Goal: Task Accomplishment & Management: Complete application form

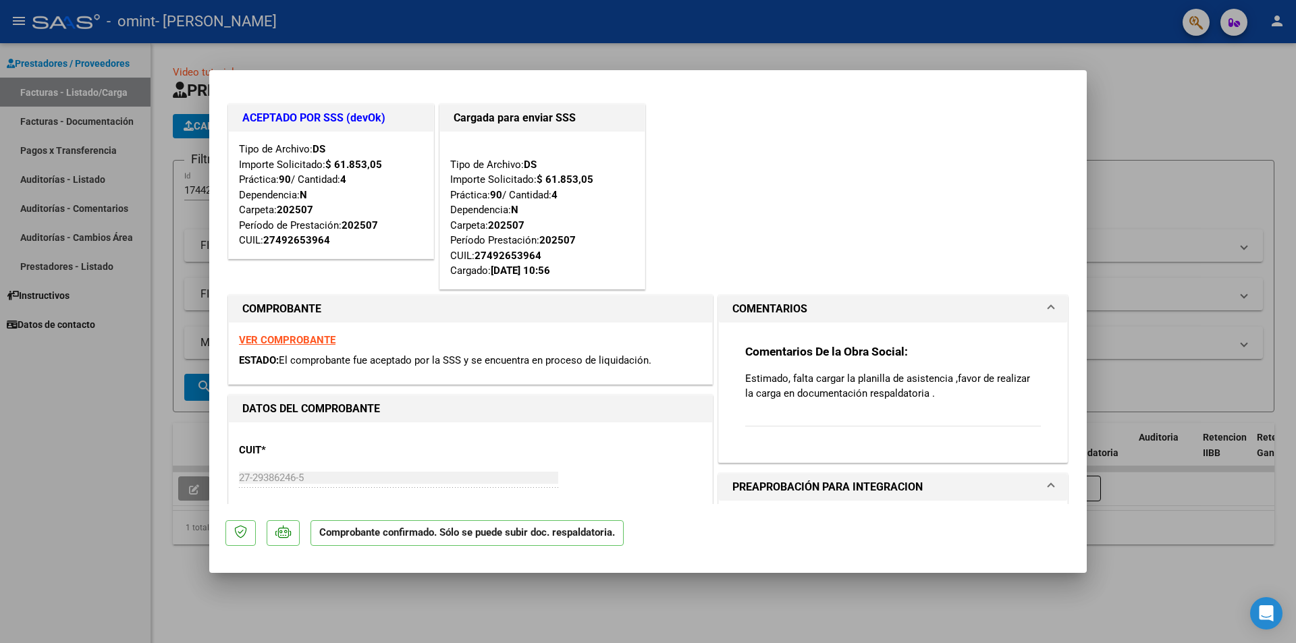
click at [747, 483] on h1 "PREAPROBACIÓN PARA INTEGRACION" at bounding box center [827, 487] width 190 height 16
click at [309, 117] on h1 "ACEPTADO POR SSS (devOk)" at bounding box center [331, 118] width 178 height 16
click at [375, 532] on p "Comprobante confirmado. Sólo se puede subir doc. respaldatoria." at bounding box center [467, 533] width 313 height 26
click at [80, 122] on div at bounding box center [648, 321] width 1296 height 643
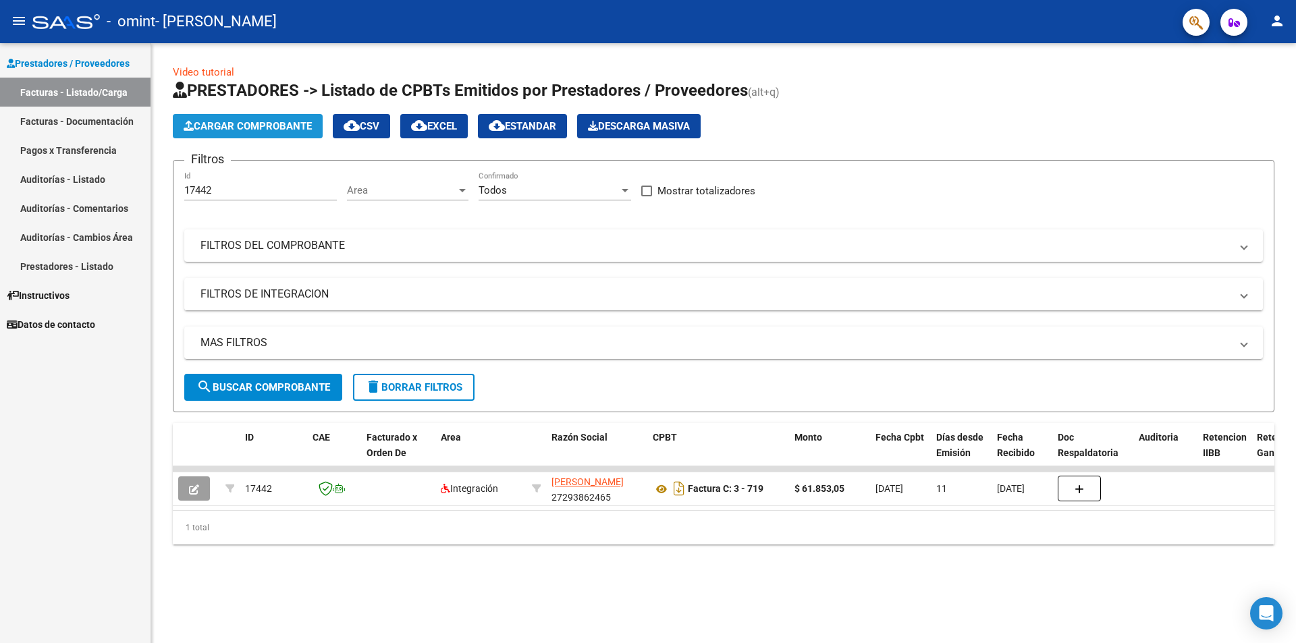
click at [229, 131] on span "Cargar Comprobante" at bounding box center [248, 126] width 128 height 12
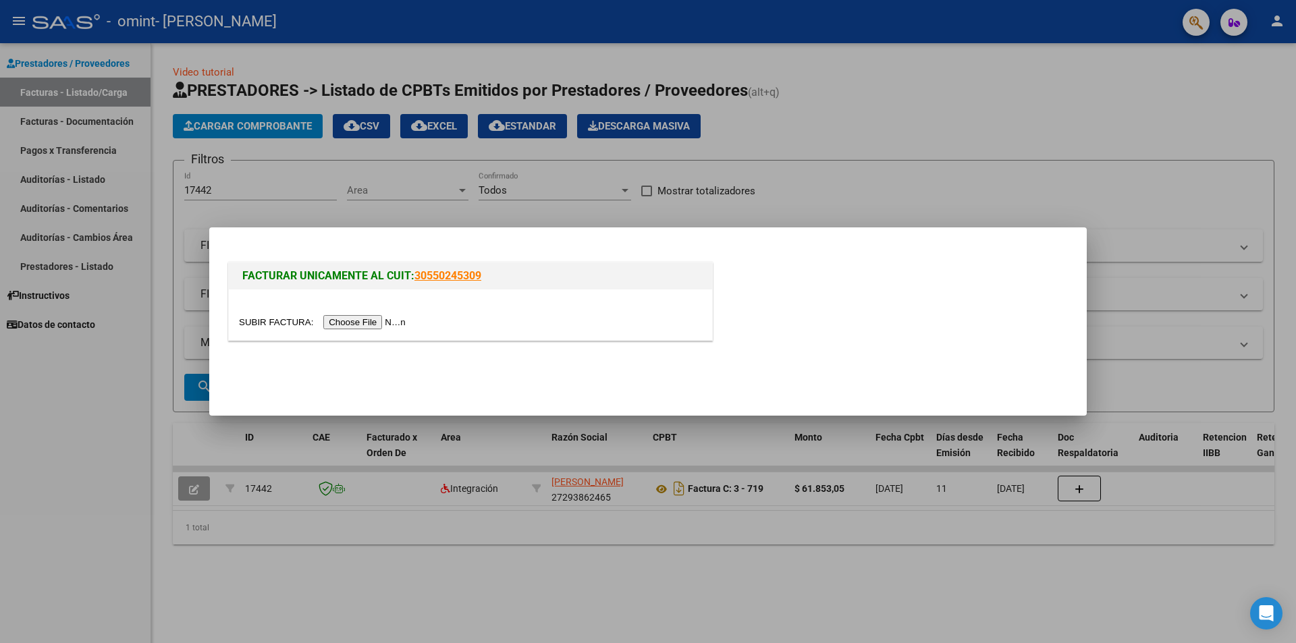
click at [84, 92] on div at bounding box center [648, 321] width 1296 height 643
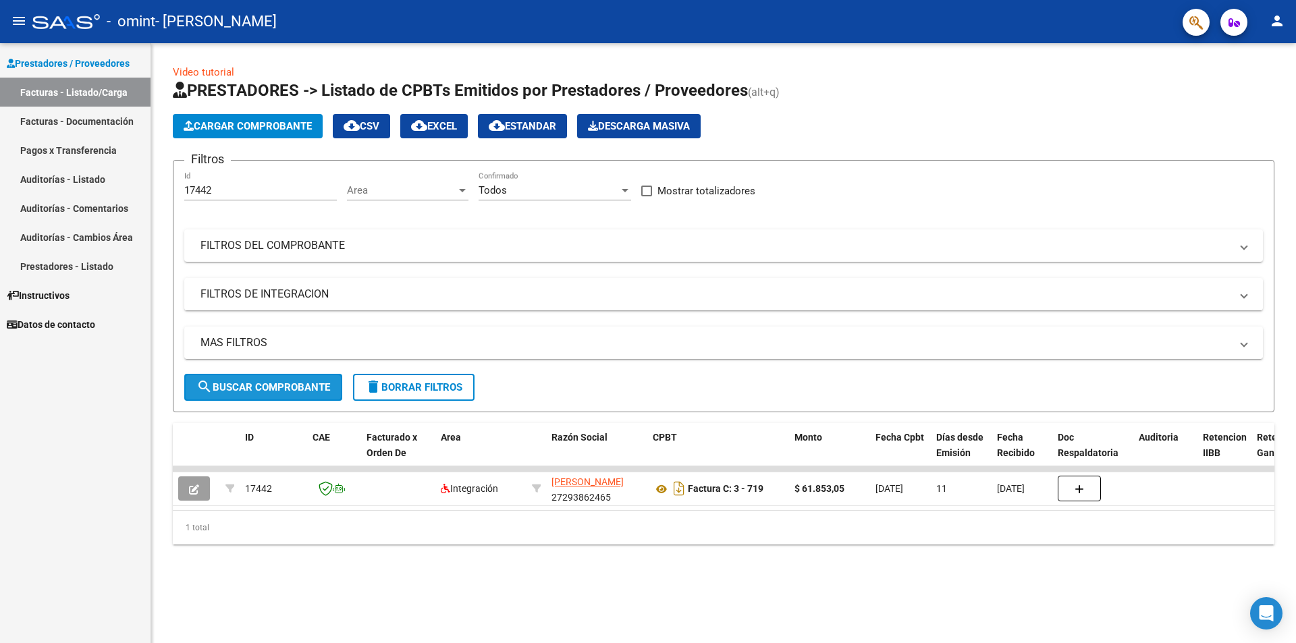
click at [193, 384] on button "search Buscar Comprobante" at bounding box center [263, 387] width 158 height 27
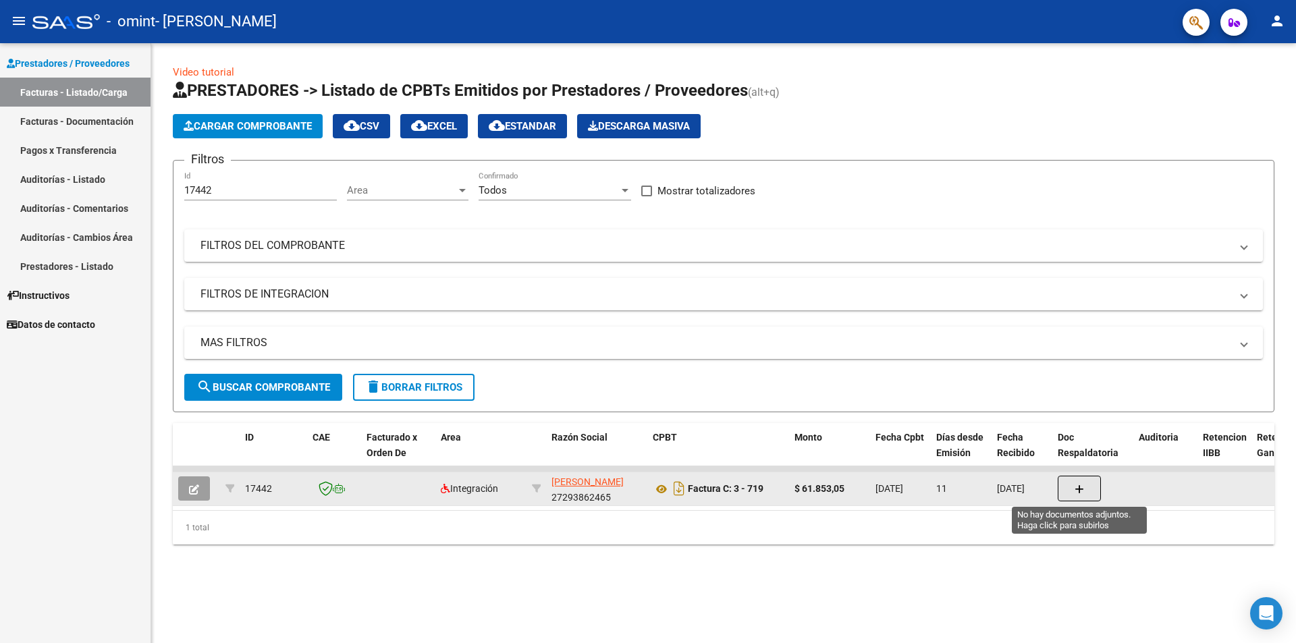
click at [1073, 485] on button "button" at bounding box center [1079, 489] width 43 height 26
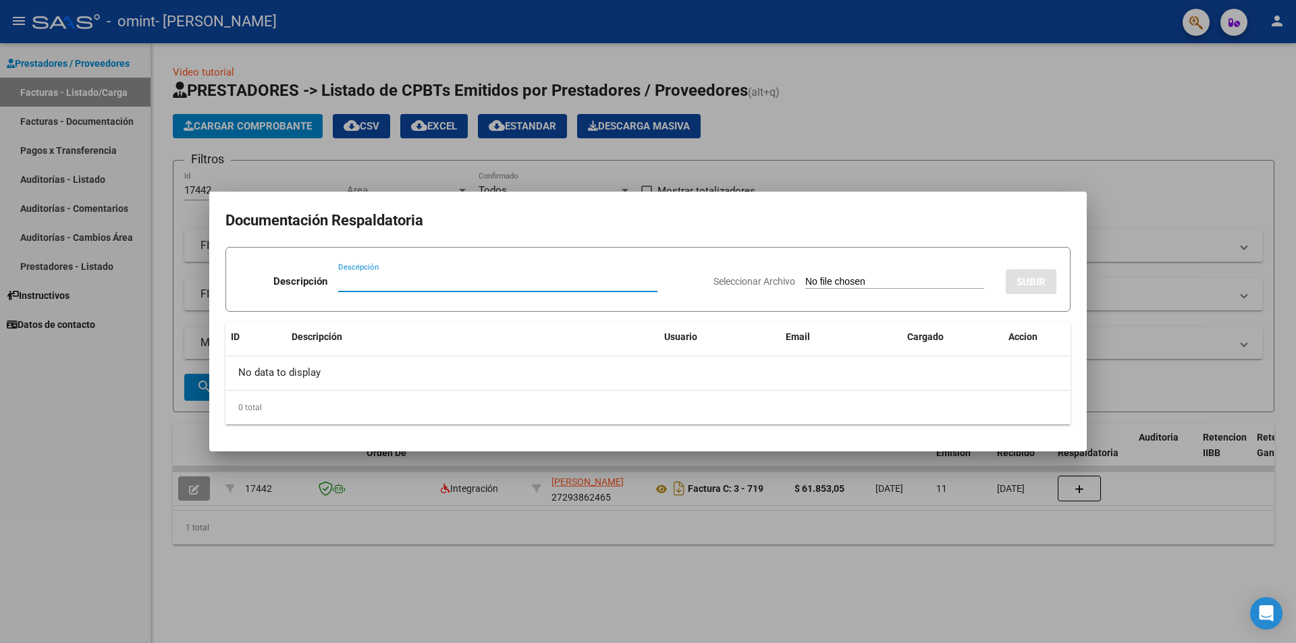
click at [493, 275] on div "Descripción" at bounding box center [497, 281] width 319 height 20
click at [853, 130] on div at bounding box center [648, 321] width 1296 height 643
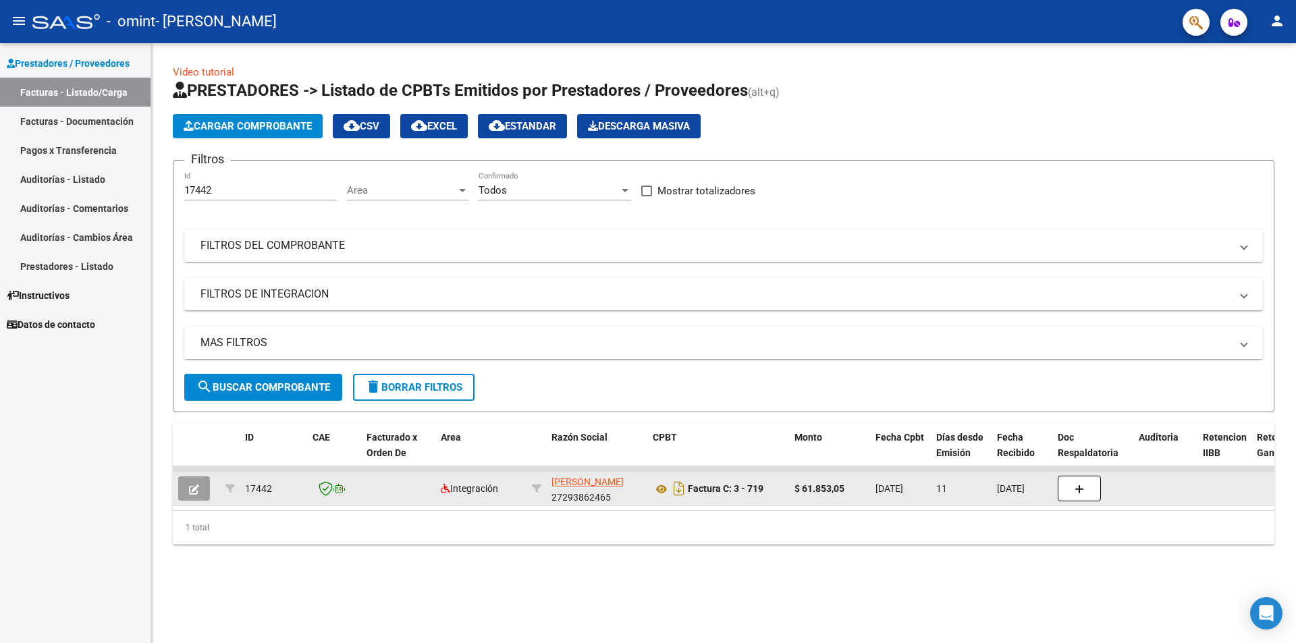
click at [200, 485] on button "button" at bounding box center [194, 489] width 32 height 24
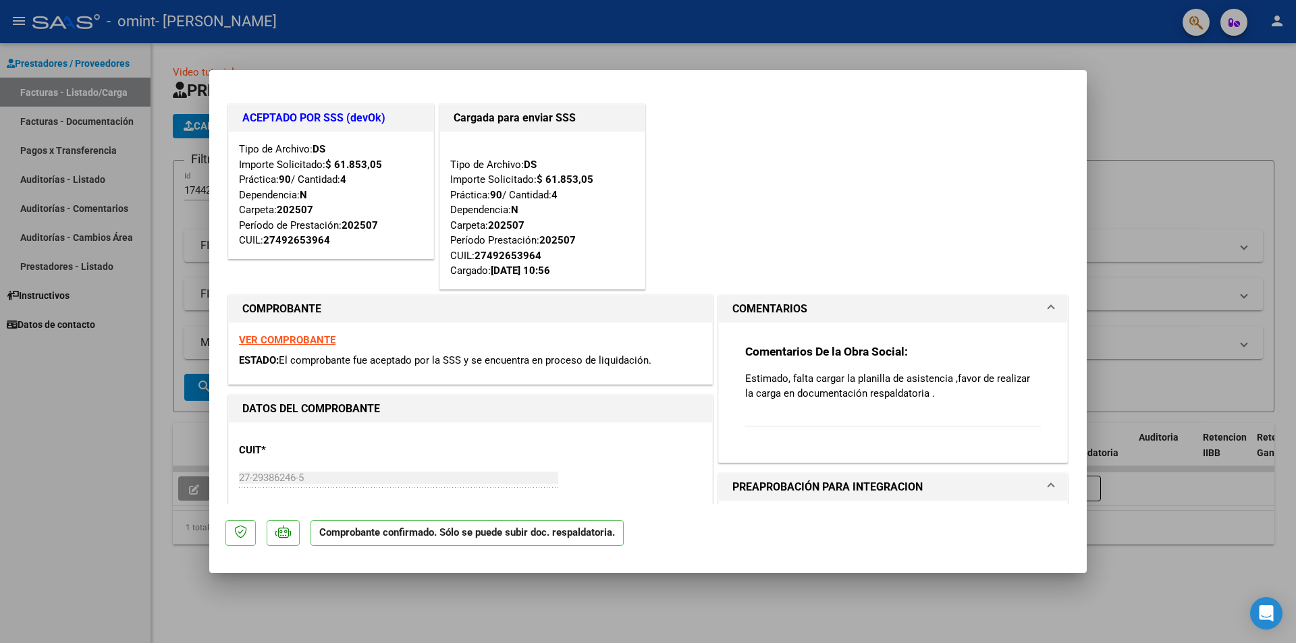
click at [1048, 487] on span at bounding box center [1050, 487] width 5 height 16
click at [1032, 485] on span "PREAPROBACIÓN PARA INTEGRACION" at bounding box center [890, 487] width 316 height 16
click at [298, 334] on strong "VER COMPROBANTE" at bounding box center [287, 340] width 97 height 12
click at [543, 608] on div at bounding box center [648, 321] width 1296 height 643
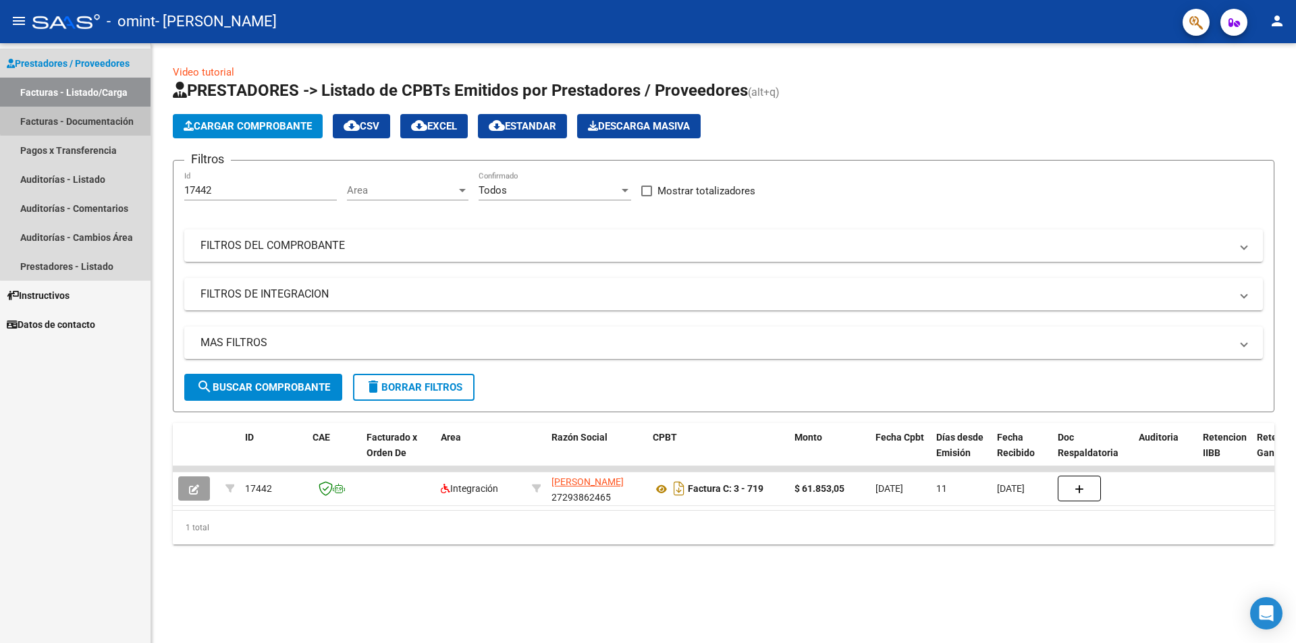
click at [91, 119] on link "Facturas - Documentación" at bounding box center [75, 121] width 151 height 29
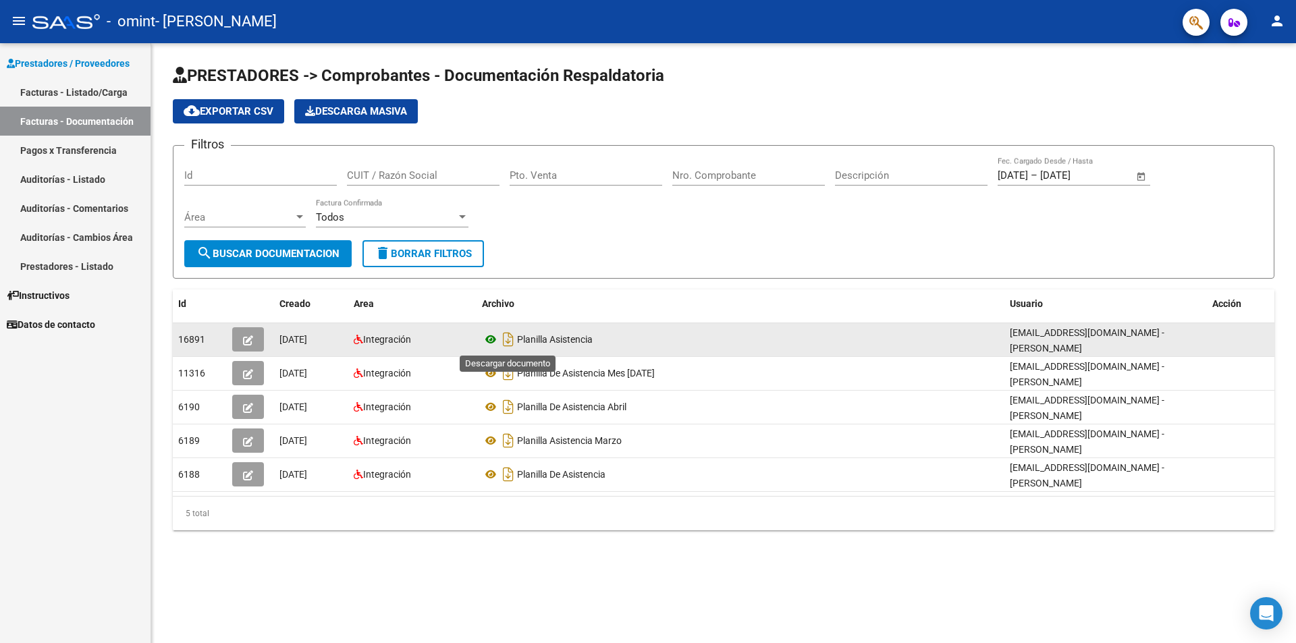
click at [498, 342] on app-download-rewritename at bounding box center [499, 339] width 35 height 11
click at [508, 340] on icon "Descargar documento" at bounding box center [509, 340] width 18 height 22
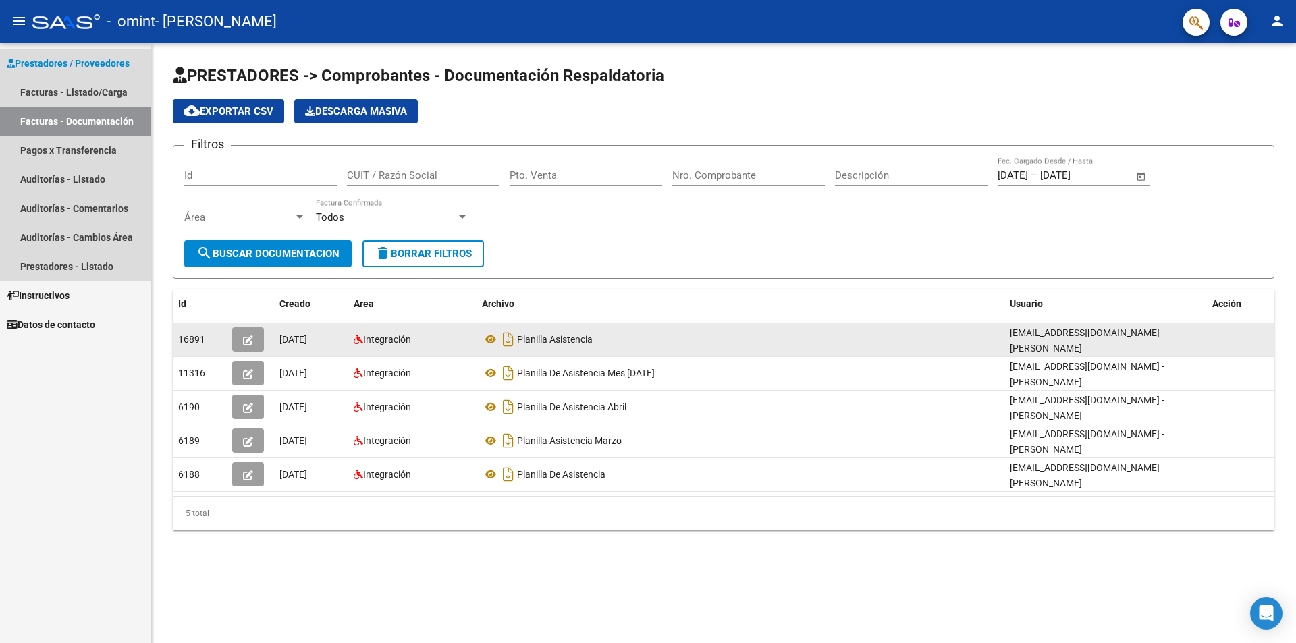
click at [113, 117] on link "Facturas - Documentación" at bounding box center [75, 121] width 151 height 29
click at [70, 126] on link "Facturas - Documentación" at bounding box center [75, 121] width 151 height 29
click at [115, 212] on link "Auditorías - Comentarios" at bounding box center [75, 208] width 151 height 29
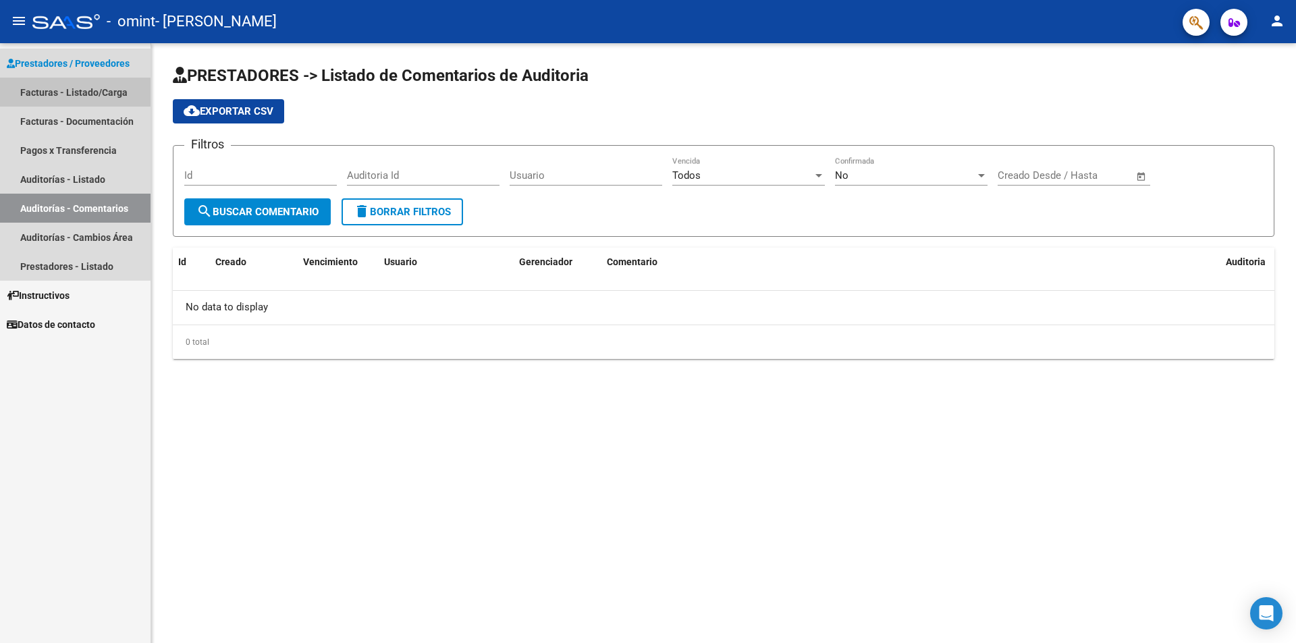
click at [68, 90] on link "Facturas - Listado/Carga" at bounding box center [75, 92] width 151 height 29
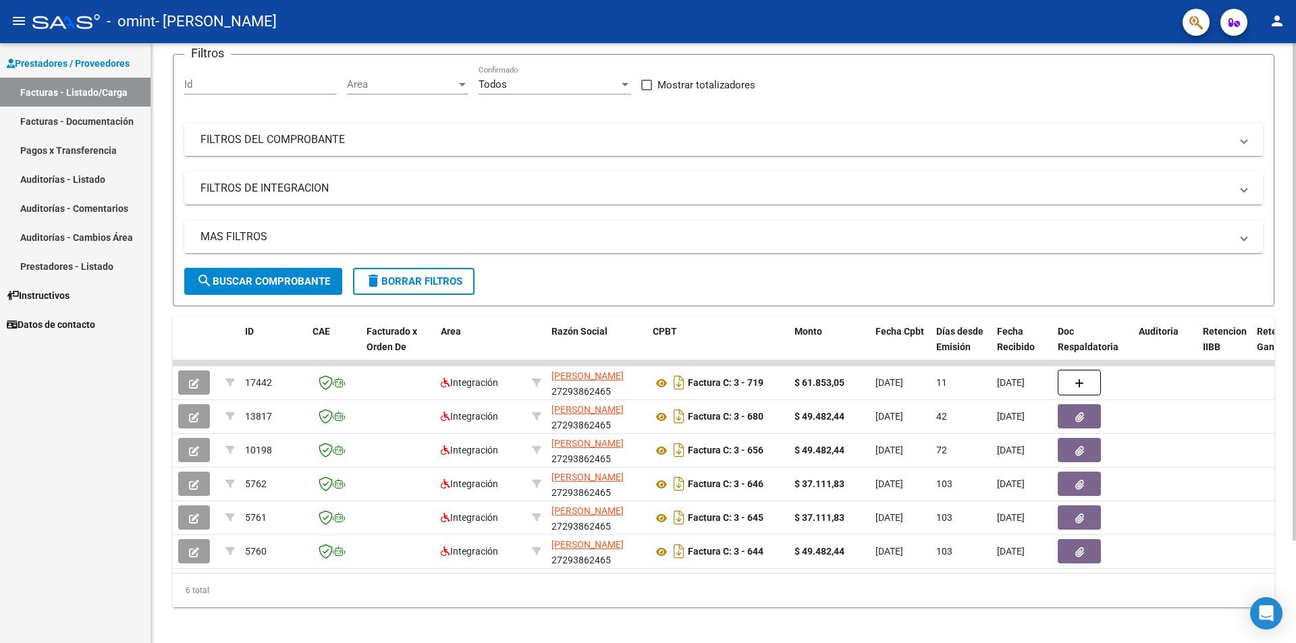
scroll to position [124, 0]
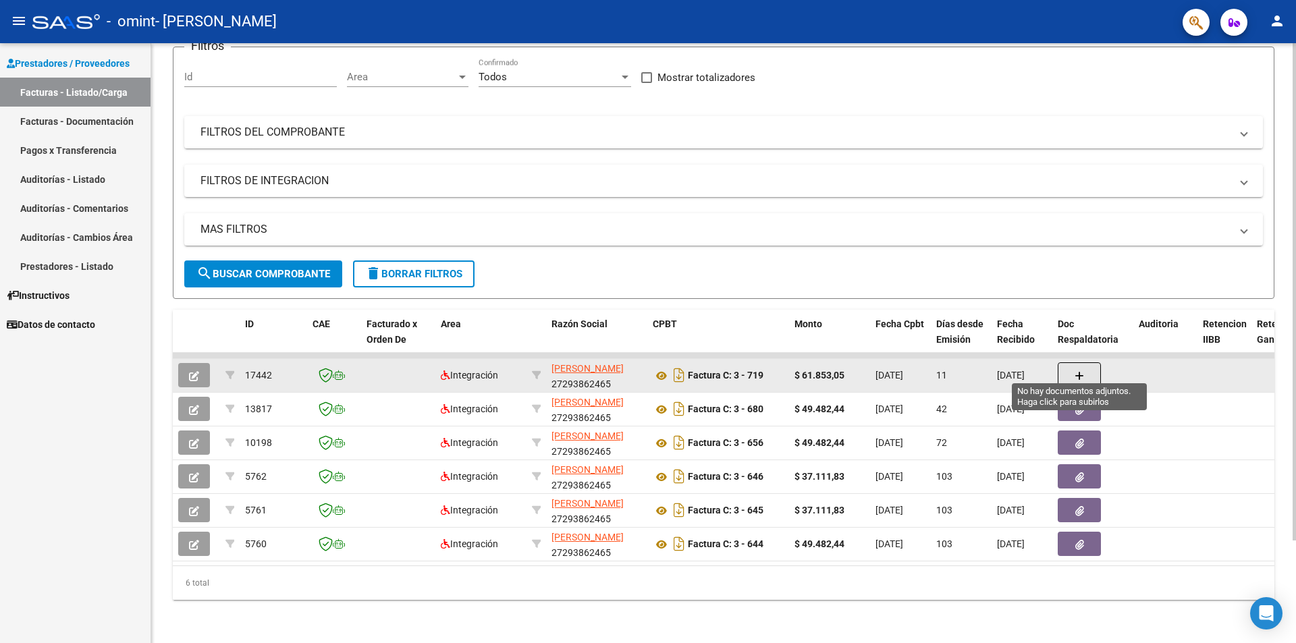
click at [1067, 362] on button "button" at bounding box center [1079, 375] width 43 height 26
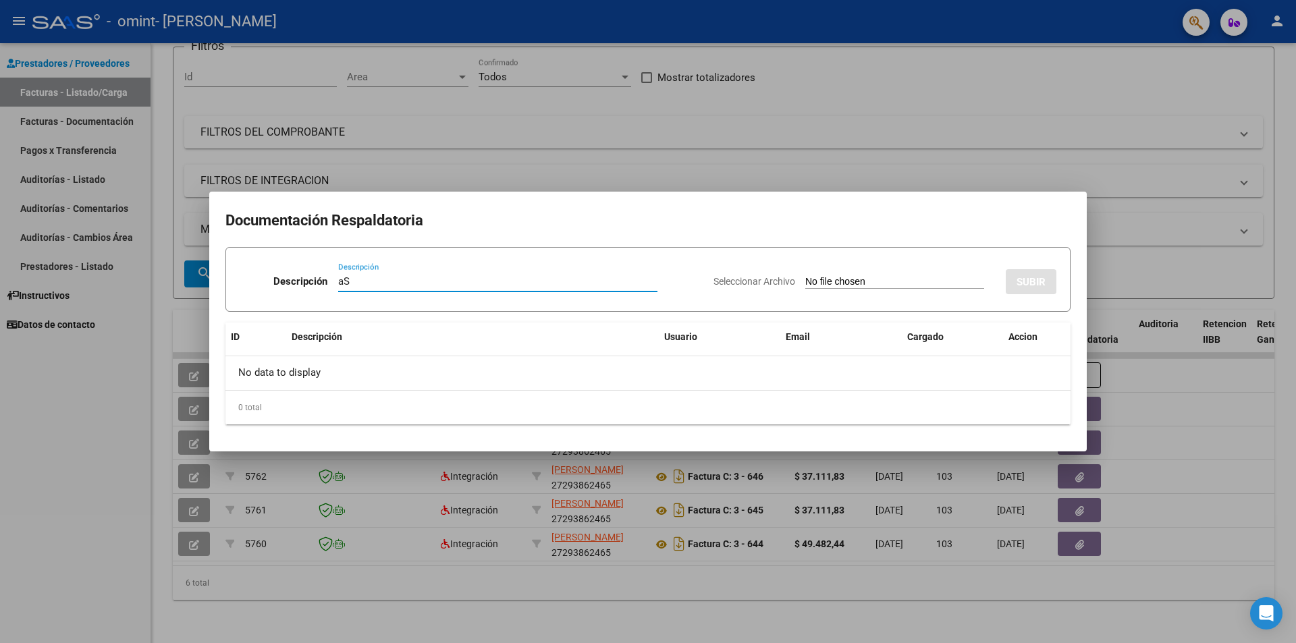
type input "a"
click at [340, 277] on input "aSISTENCIA [DATE]" at bounding box center [497, 281] width 319 height 12
type input "ASISTENCIA [DATE]"
click at [848, 284] on input "Seleccionar Archivo" at bounding box center [894, 282] width 179 height 13
type input "C:\fakepath\Asistencia [PERSON_NAME].pdf"
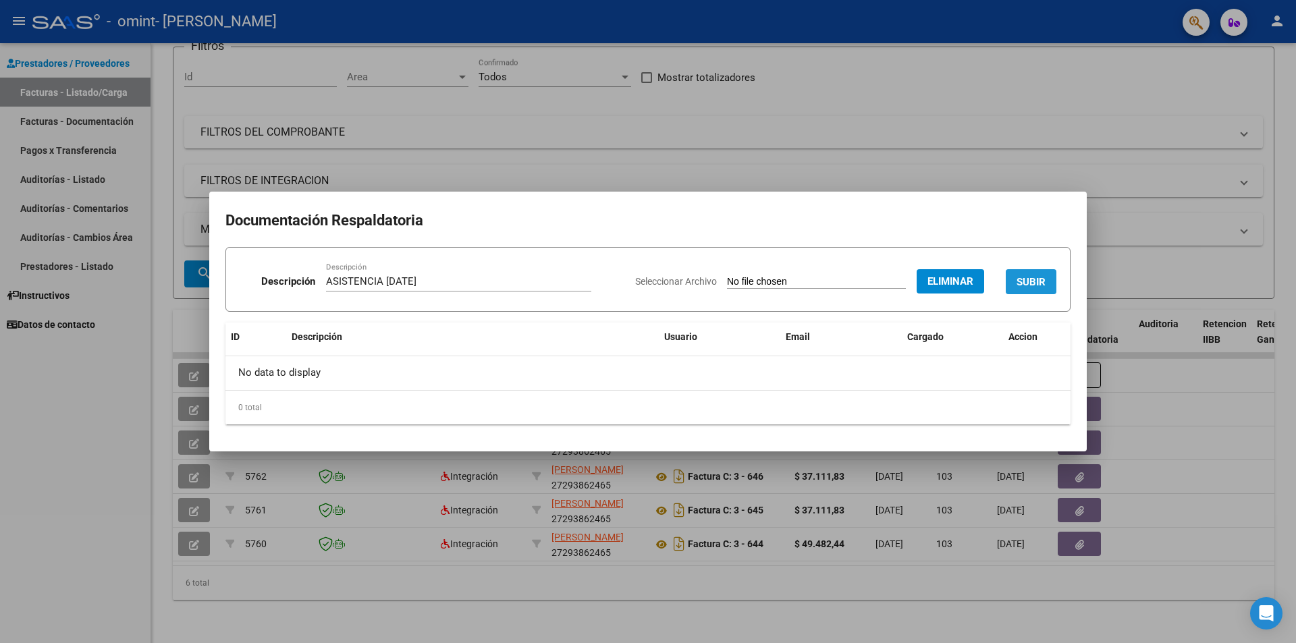
click at [1029, 280] on span "SUBIR" at bounding box center [1031, 282] width 29 height 12
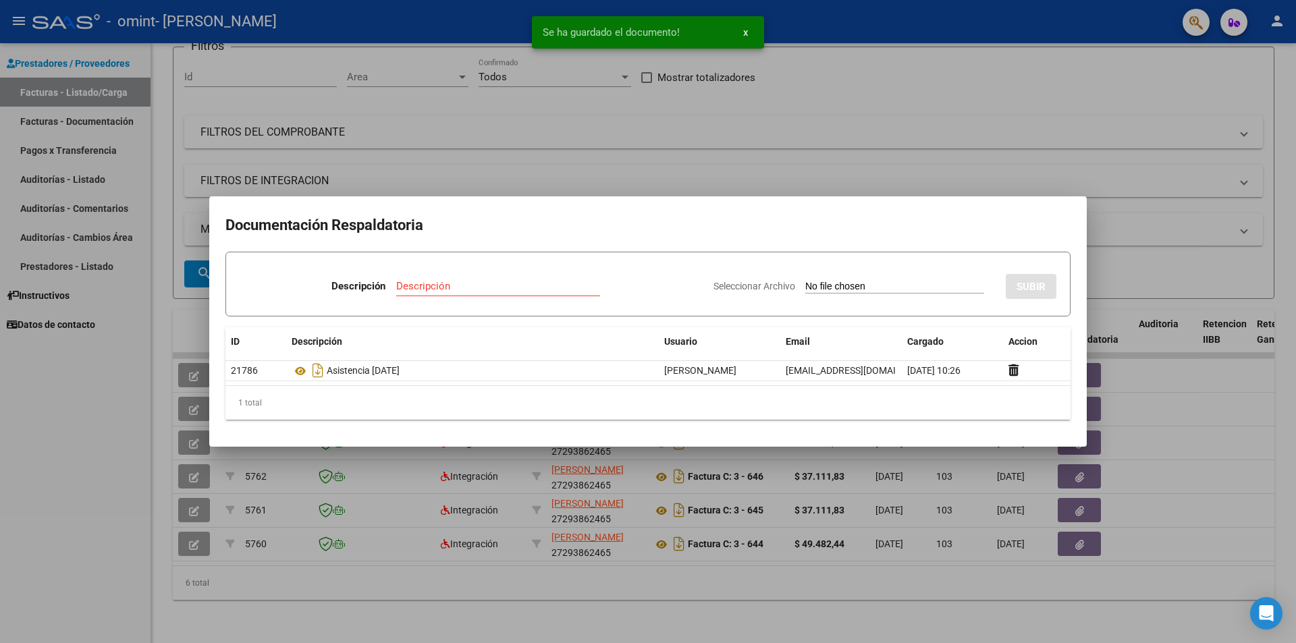
click at [1177, 259] on div at bounding box center [648, 321] width 1296 height 643
